Goal: Task Accomplishment & Management: Complete application form

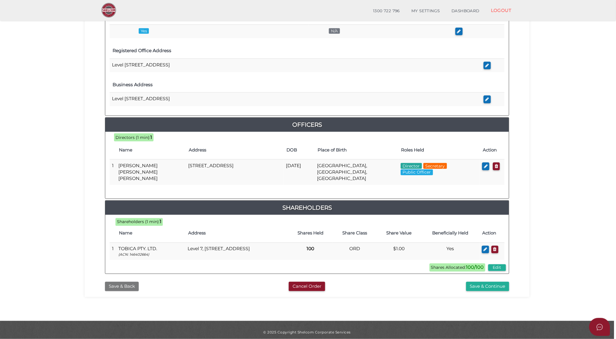
scroll to position [177, 0]
click at [125, 282] on button "Save & Back" at bounding box center [122, 287] width 34 height 10
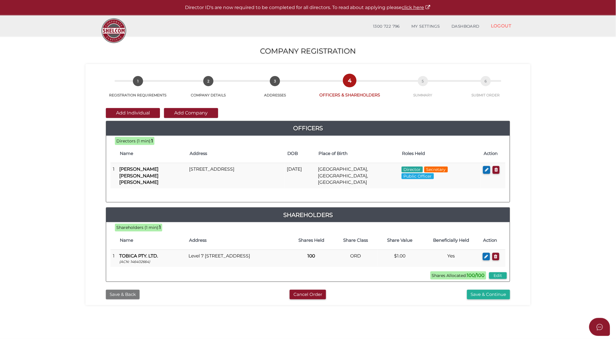
click at [124, 291] on button "Save & Back" at bounding box center [123, 294] width 34 height 10
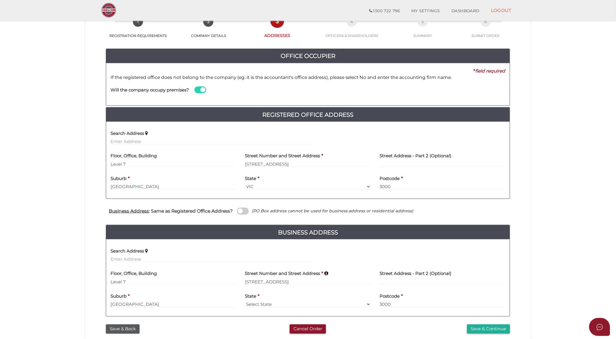
scroll to position [86, 0]
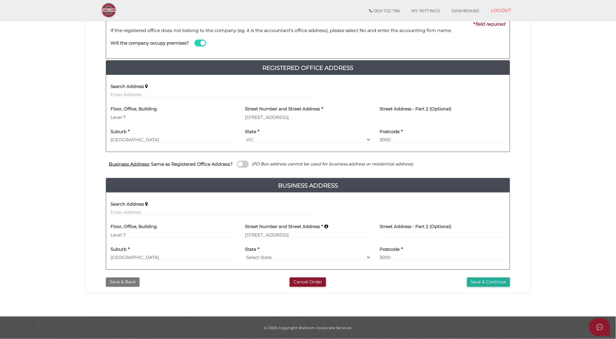
click at [129, 283] on button "Save & Back" at bounding box center [123, 282] width 34 height 10
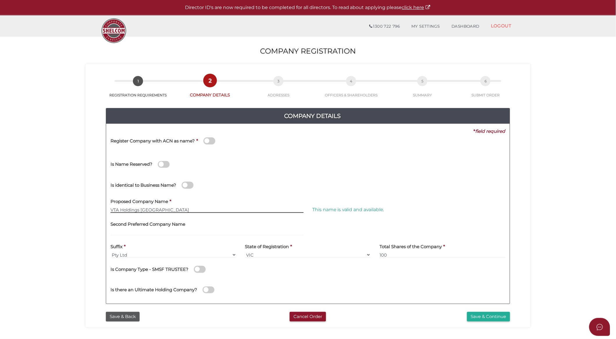
click at [117, 210] on input "VTA Holdings [GEOGRAPHIC_DATA]" at bounding box center [207, 209] width 193 height 6
click at [148, 208] on input "VTCA Holdings VIC" at bounding box center [207, 209] width 193 height 6
click at [170, 211] on input "VTCA Holdings" at bounding box center [207, 209] width 193 height 6
type input "VTCA Holdings"
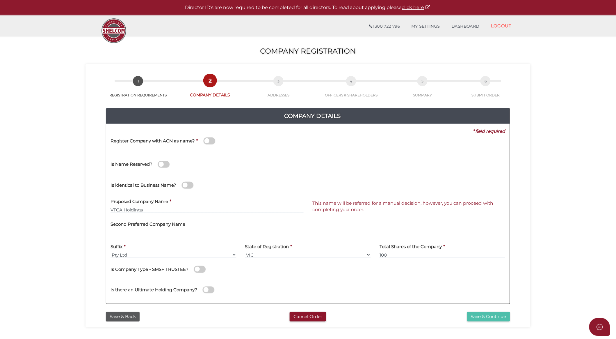
click at [479, 317] on button "Save & Continue" at bounding box center [488, 316] width 43 height 10
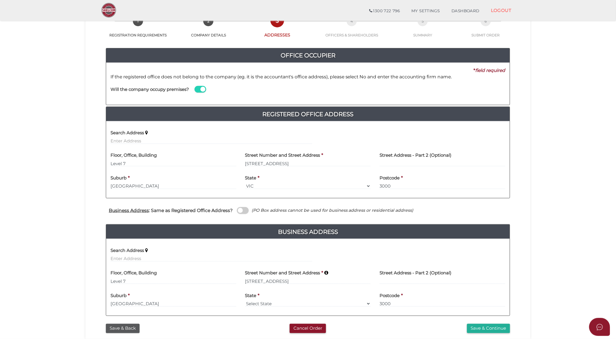
scroll to position [86, 0]
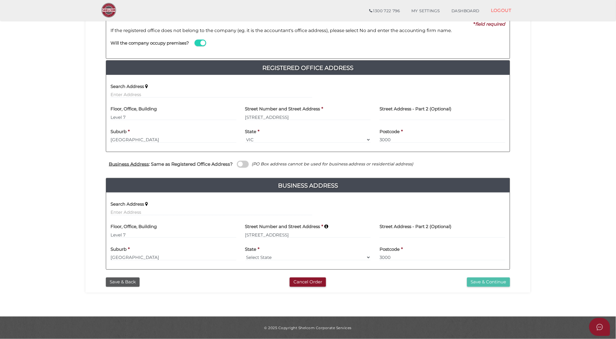
click at [490, 283] on button "Save & Continue" at bounding box center [488, 282] width 43 height 10
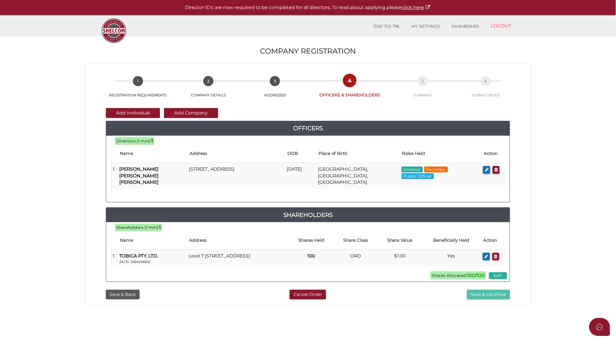
click at [486, 289] on button "Save & Continue" at bounding box center [488, 294] width 43 height 10
